Goal: Task Accomplishment & Management: Manage account settings

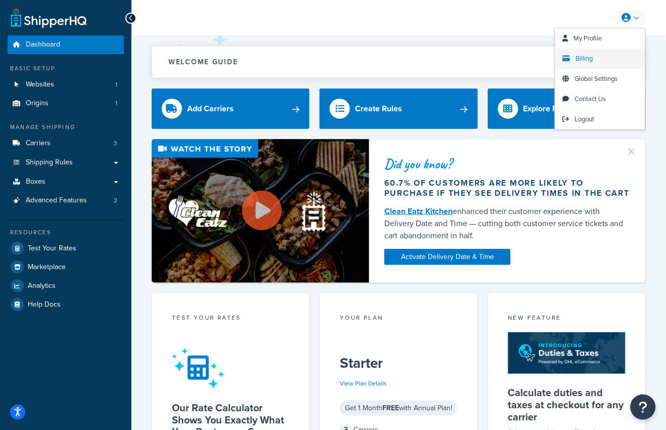
click at [590, 54] on span "Billing" at bounding box center [584, 59] width 17 height 10
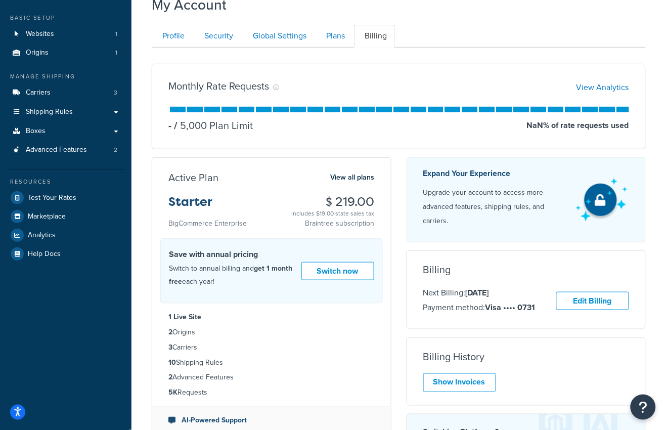
scroll to position [54, 0]
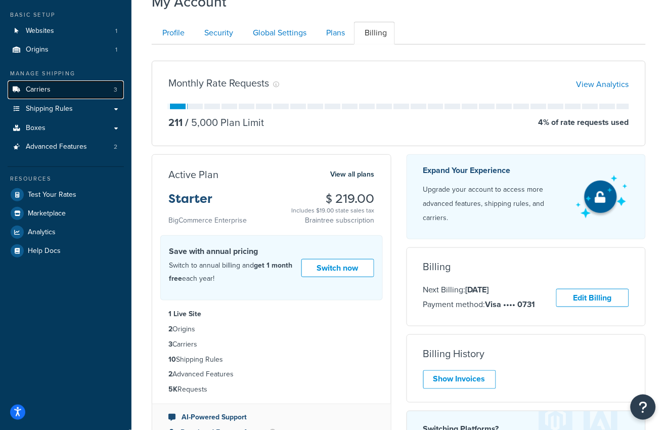
click at [53, 88] on link "Carriers 3" at bounding box center [66, 89] width 116 height 19
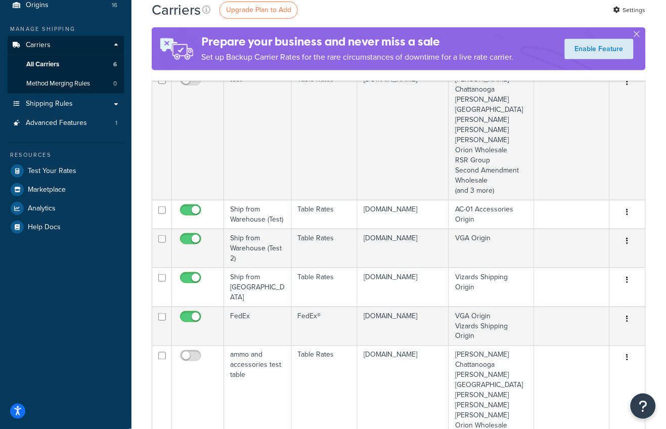
scroll to position [99, 0]
click at [82, 98] on link "Shipping Rules" at bounding box center [66, 103] width 116 height 19
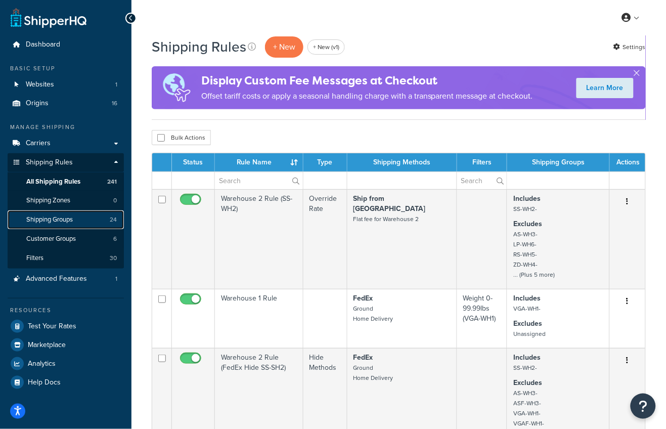
click at [71, 220] on span "Shipping Groups" at bounding box center [49, 219] width 47 height 9
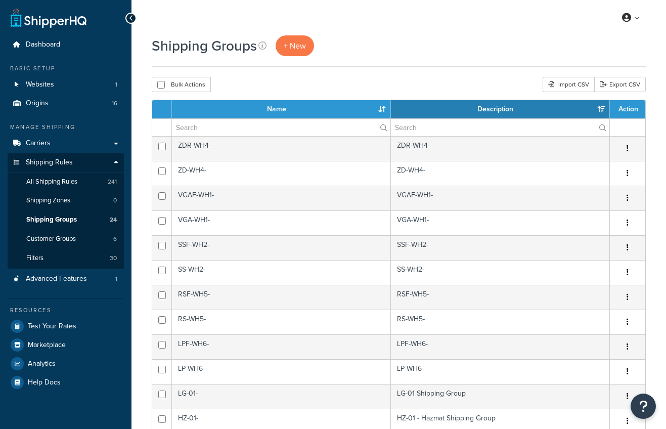
select select "15"
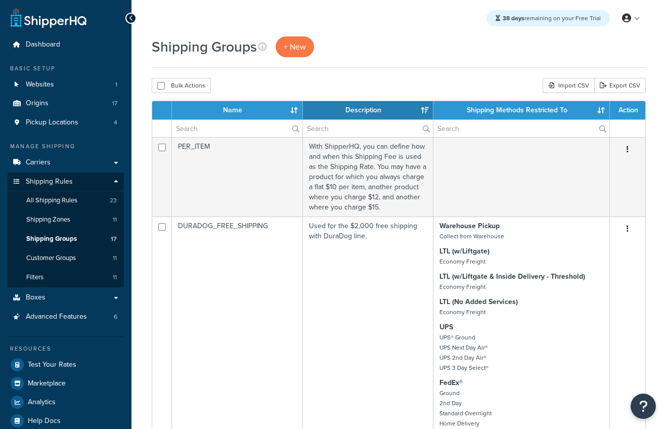
select select "15"
click at [86, 158] on link "Carriers" at bounding box center [66, 162] width 116 height 19
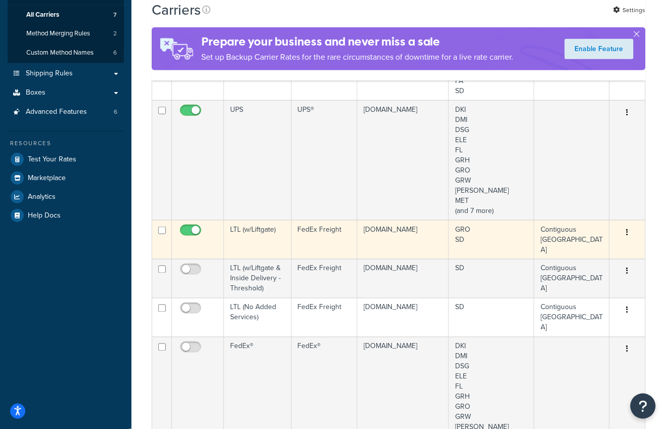
scroll to position [56, 0]
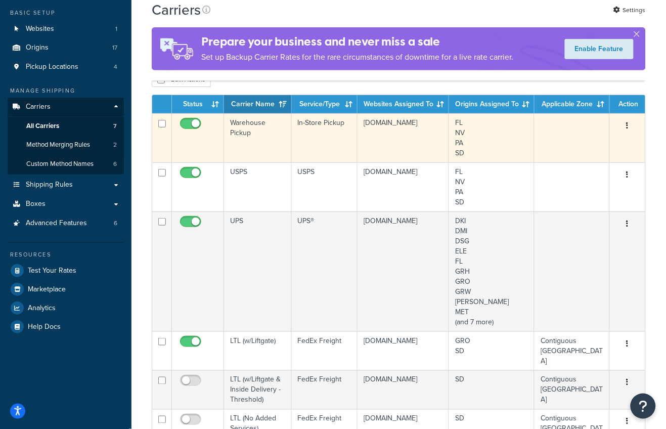
click at [250, 150] on td "Warehouse Pickup" at bounding box center [258, 137] width 68 height 49
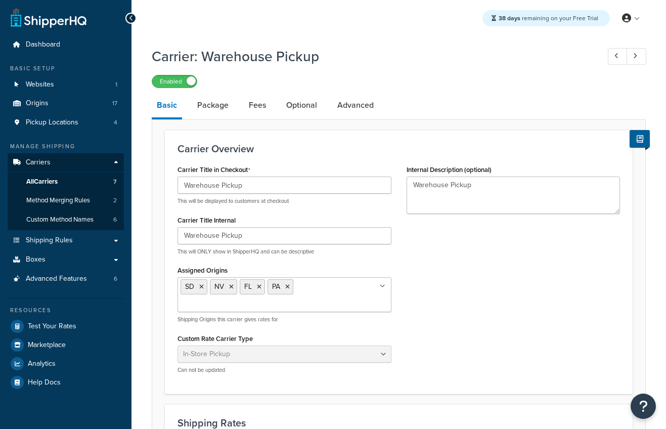
select select "pickup"
click at [635, 60] on link at bounding box center [637, 56] width 20 height 17
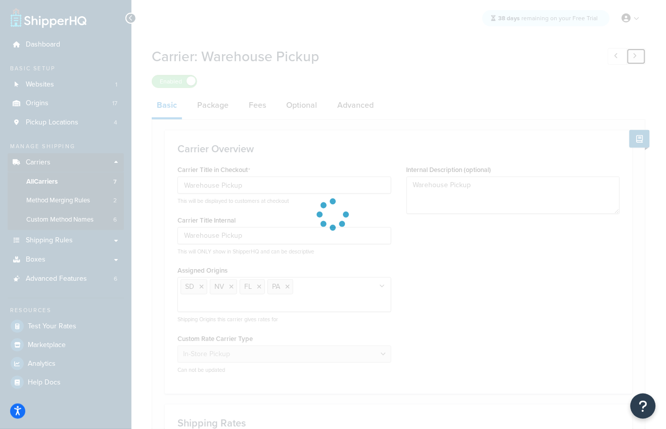
type input "LTL (w/Liftgate)"
select select "fedExFreight"
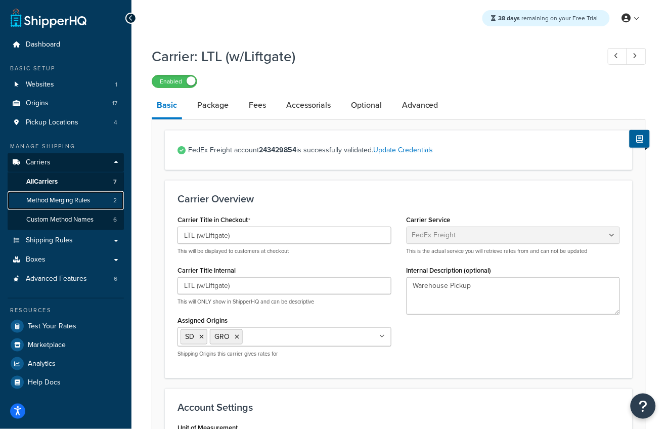
click at [77, 201] on span "Method Merging Rules" at bounding box center [58, 200] width 64 height 9
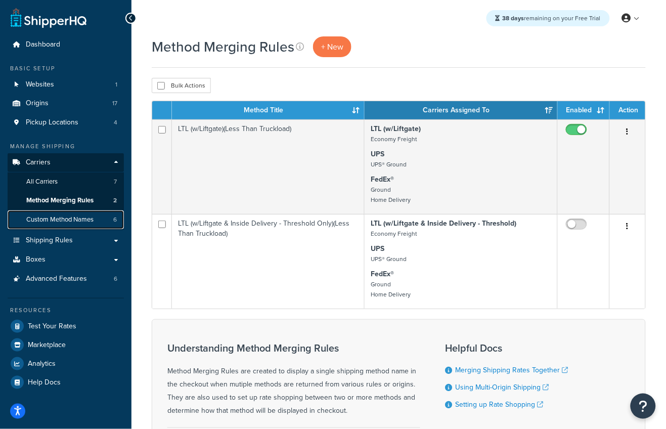
click at [74, 220] on span "Custom Method Names" at bounding box center [59, 219] width 67 height 9
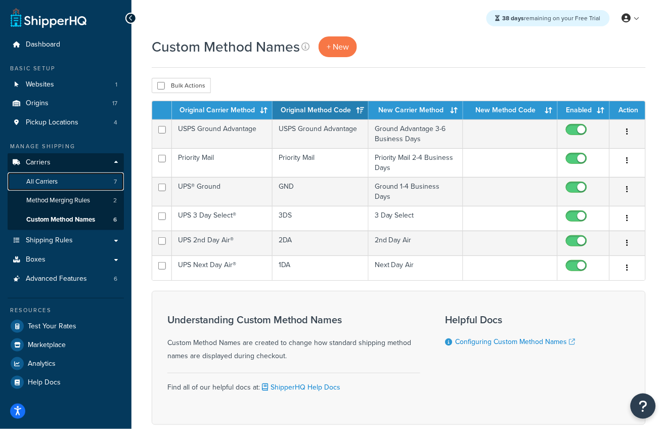
click at [42, 184] on span "All Carriers" at bounding box center [41, 181] width 31 height 9
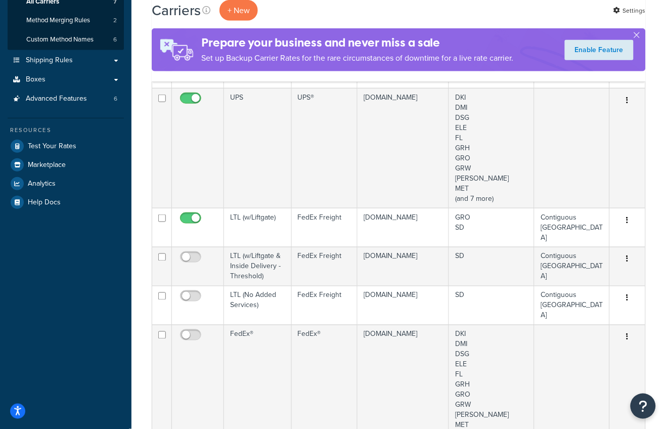
scroll to position [9, 0]
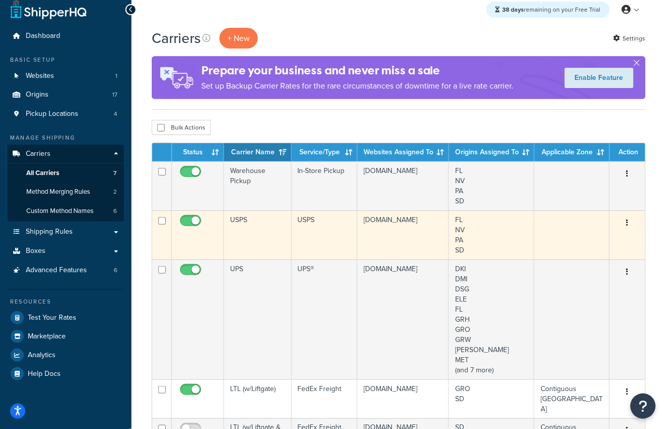
click at [258, 234] on td "USPS" at bounding box center [258, 234] width 68 height 49
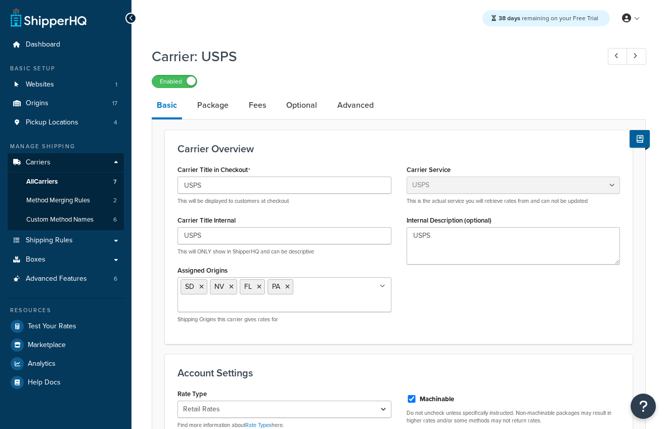
select select "usps"
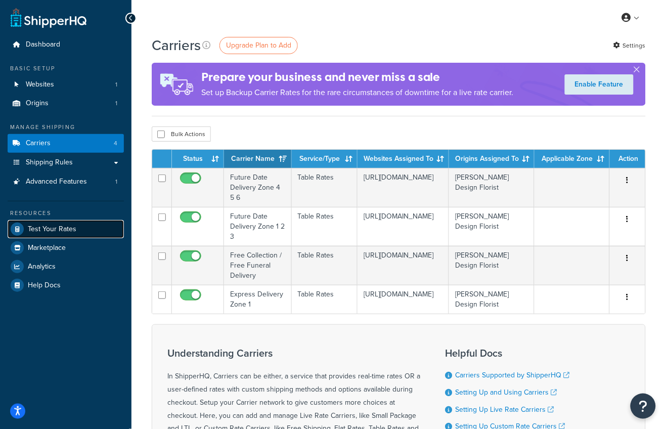
click at [55, 230] on span "Test Your Rates" at bounding box center [52, 229] width 49 height 9
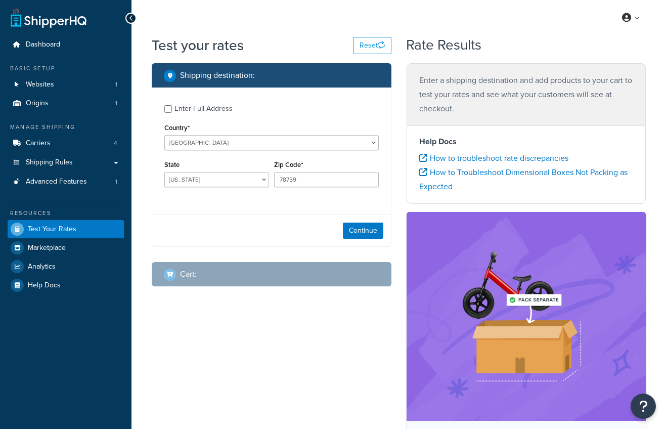
select select "[GEOGRAPHIC_DATA]"
click at [50, 263] on span "Analytics" at bounding box center [42, 266] width 28 height 9
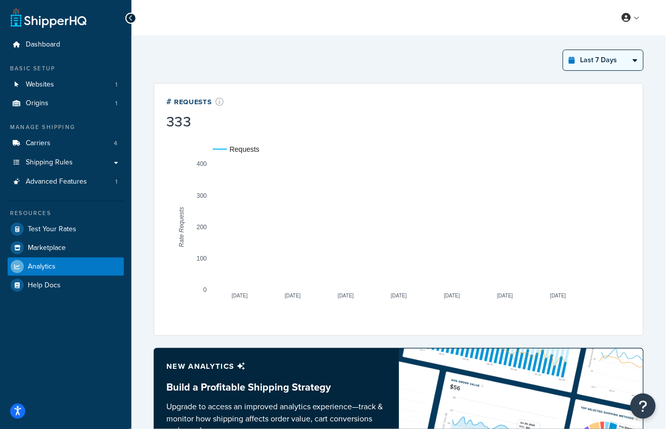
click at [585, 63] on select "Last 24 Hours Last 7 Days Last 30 Days Last 3 Months Last 6 Months Last 12 Mont…" at bounding box center [603, 60] width 80 height 20
click at [564, 50] on select "Last 24 Hours Last 7 Days Last 30 Days Last 3 Months Last 6 Months Last 12 Mont…" at bounding box center [603, 60] width 80 height 20
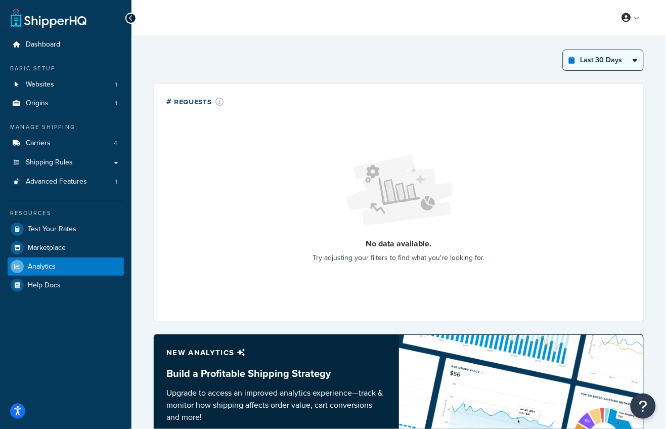
click at [630, 64] on select "Last 24 Hours Last 7 Days Last 30 Days Last 3 Months Last 6 Months Last 12 Mont…" at bounding box center [603, 60] width 80 height 20
click at [564, 50] on select "Last 24 Hours Last 7 Days Last 30 Days Last 3 Months Last 6 Months Last 12 Mont…" at bounding box center [603, 60] width 80 height 20
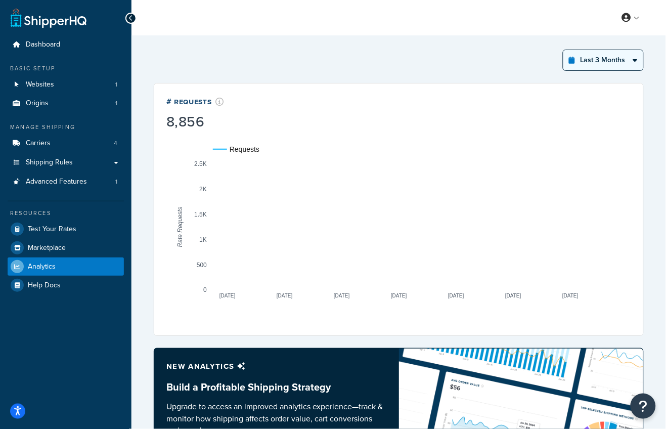
click at [607, 51] on select "Last 24 Hours Last 7 Days Last 30 Days Last 3 Months Last 6 Months Last 12 Mont…" at bounding box center [603, 60] width 80 height 20
click at [564, 50] on select "Last 24 Hours Last 7 Days Last 30 Days Last 3 Months Last 6 Months Last 12 Mont…" at bounding box center [603, 60] width 80 height 20
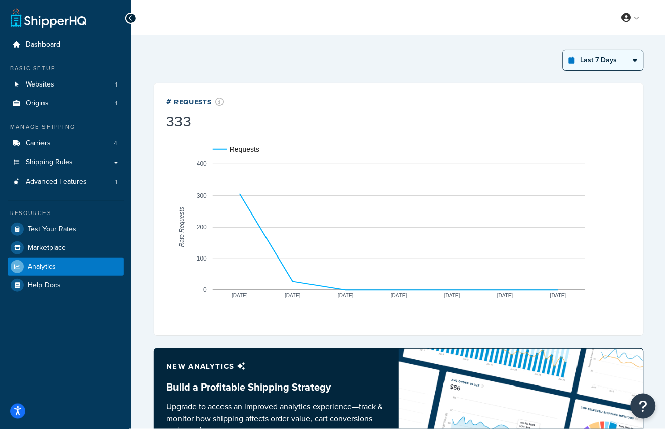
click at [604, 56] on select "Last 24 Hours Last 7 Days Last 30 Days Last 3 Months Last 6 Months Last 12 Mont…" at bounding box center [603, 60] width 80 height 20
select select "last_30_days"
click at [564, 50] on select "Last 24 Hours Last 7 Days Last 30 Days Last 3 Months Last 6 Months Last 12 Mont…" at bounding box center [603, 60] width 80 height 20
